Goal: Task Accomplishment & Management: Complete application form

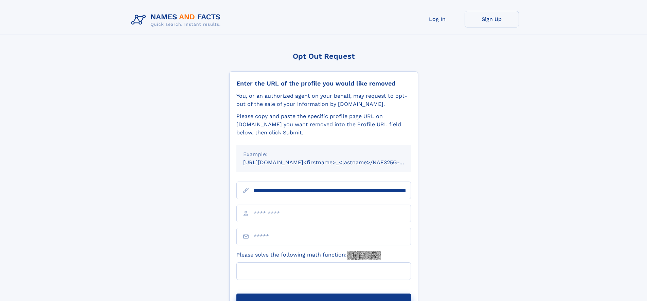
scroll to position [0, 73]
type input "**********"
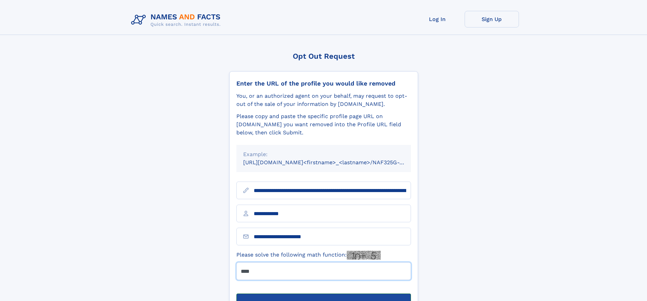
type input "****"
click at [324, 294] on button "Submit Opt Out Request" at bounding box center [324, 305] width 175 height 22
